Goal: Task Accomplishment & Management: Use online tool/utility

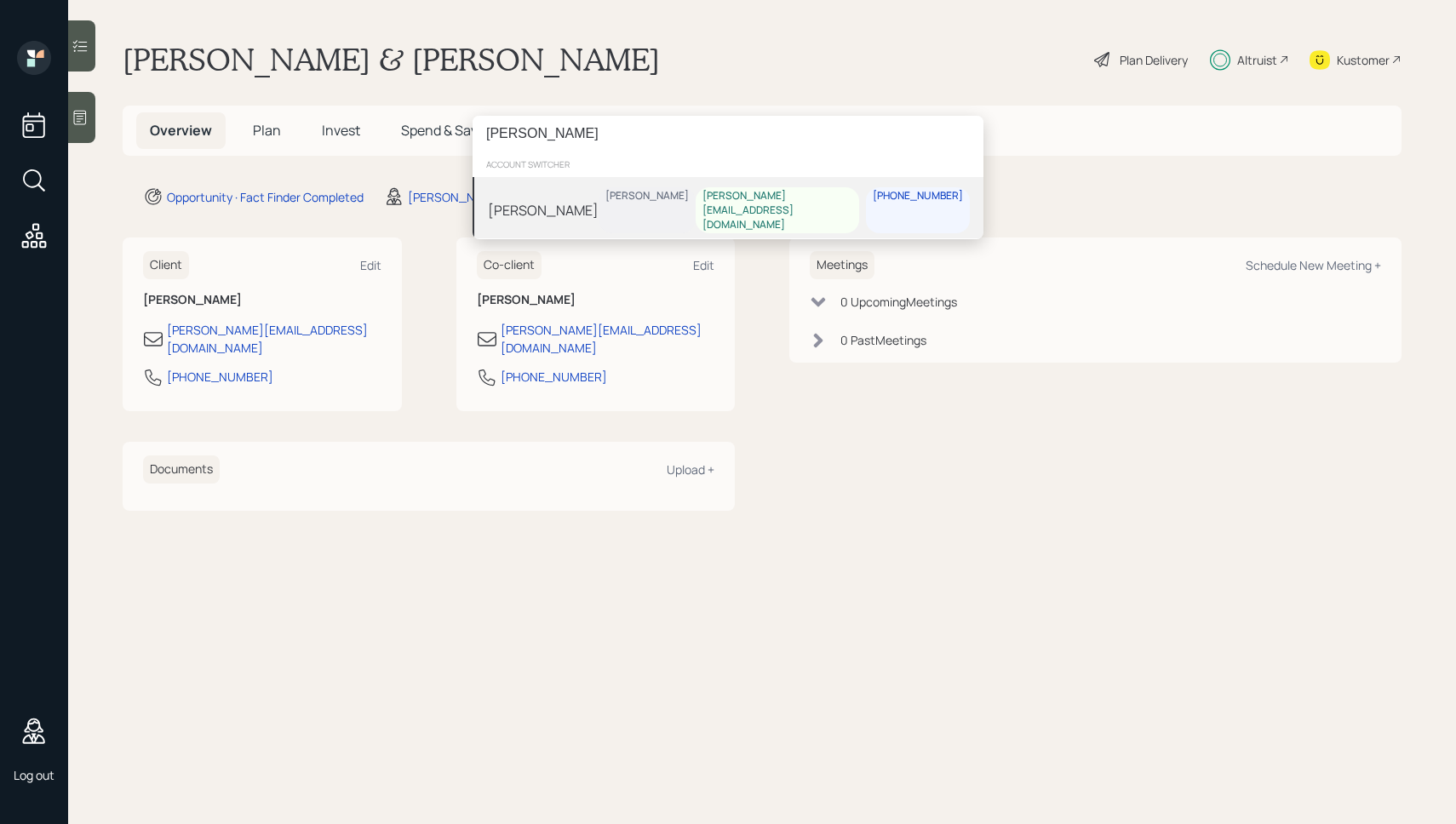
type input "[PERSON_NAME]"
click at [676, 198] on div "[PERSON_NAME]" at bounding box center [647, 196] width 83 height 14
